Goal: Transaction & Acquisition: Subscribe to service/newsletter

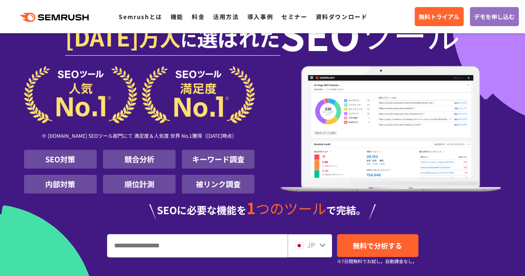
click at [158, 243] on input "URL、キーワードを入力してください" at bounding box center [198, 246] width 180 height 22
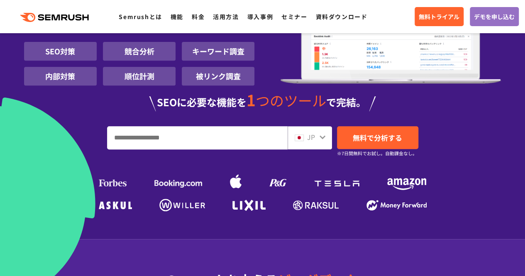
scroll to position [166, 0]
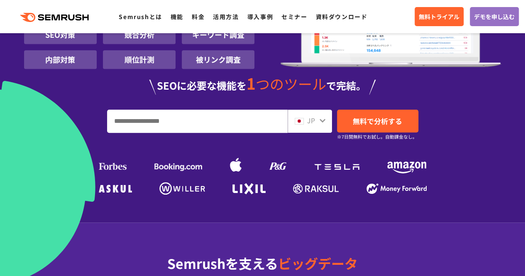
click at [161, 123] on input "URL、キーワードを入力してください" at bounding box center [198, 121] width 180 height 22
click at [160, 122] on input "URL、キーワードを入力してください" at bounding box center [198, 121] width 180 height 22
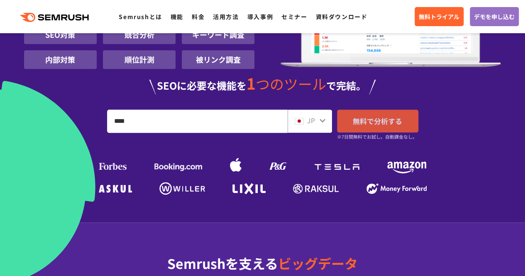
type input "****"
click at [355, 117] on span "無料で分析する" at bounding box center [377, 121] width 49 height 10
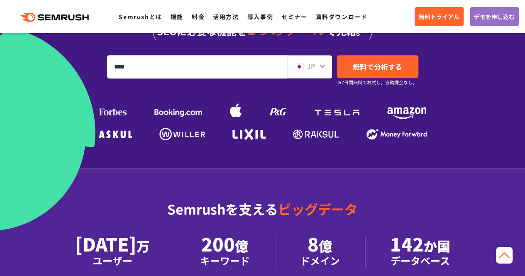
scroll to position [208, 0]
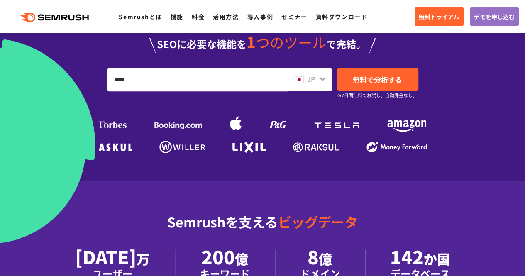
click at [321, 78] on icon at bounding box center [323, 80] width 6 height 4
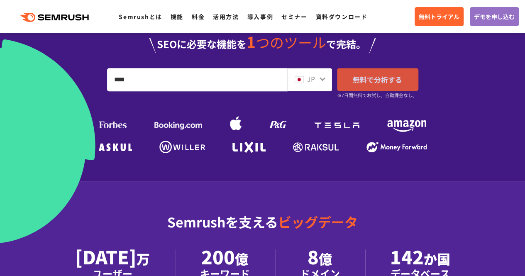
click at [379, 75] on span "無料で分析する" at bounding box center [377, 79] width 49 height 10
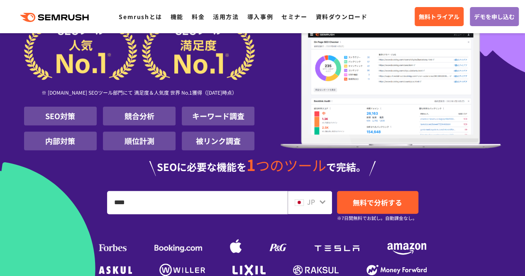
scroll to position [83, 0]
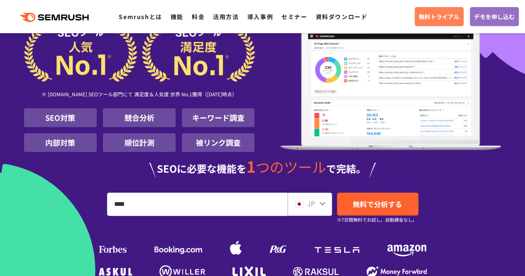
click at [434, 11] on link "無料トライアル" at bounding box center [439, 16] width 49 height 19
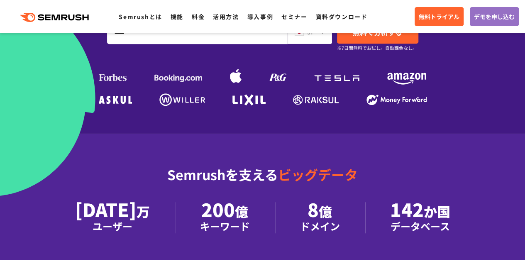
scroll to position [291, 0]
